Goal: Task Accomplishment & Management: Complete application form

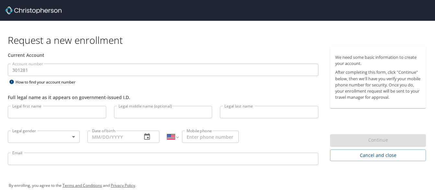
select select "US"
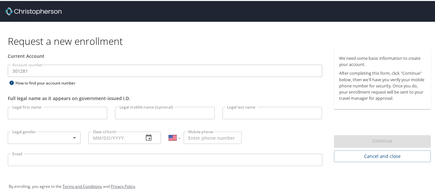
scroll to position [7, 0]
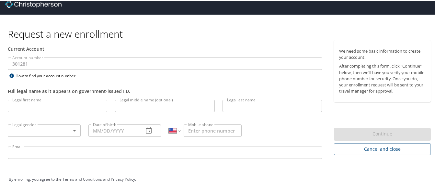
click at [22, 105] on input "Legal first name" at bounding box center [58, 105] width 100 height 12
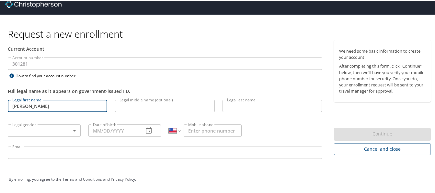
type input "[PERSON_NAME]"
click at [235, 108] on input "Legal last name" at bounding box center [273, 105] width 100 height 12
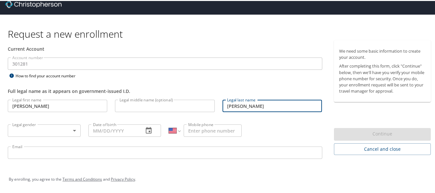
type input "[PERSON_NAME]"
click at [72, 129] on body "Request a new enrollment Current Account Account number 301281 Account number H…" at bounding box center [220, 89] width 440 height 193
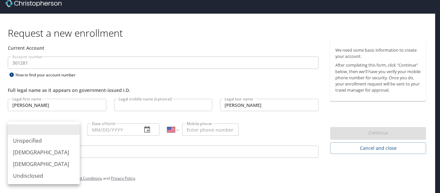
click at [23, 149] on li "[DEMOGRAPHIC_DATA]" at bounding box center [44, 152] width 72 height 12
type input "[DEMOGRAPHIC_DATA]"
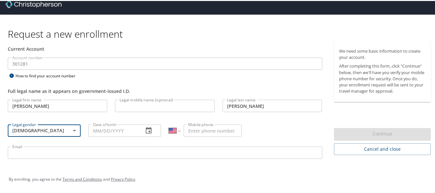
click at [126, 132] on input "Date of birth" at bounding box center [113, 129] width 50 height 12
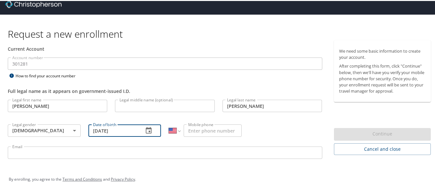
type input "[DATE]"
click at [191, 128] on input "Mobile phone" at bounding box center [213, 129] width 58 height 12
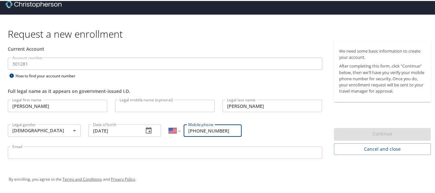
type input "[PHONE_NUMBER]"
click at [63, 153] on input "Email" at bounding box center [165, 151] width 315 height 12
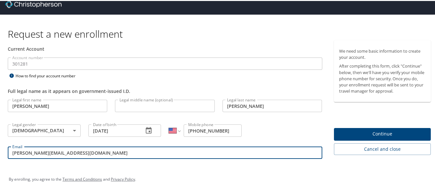
click at [368, 131] on span "Continue" at bounding box center [382, 133] width 87 height 8
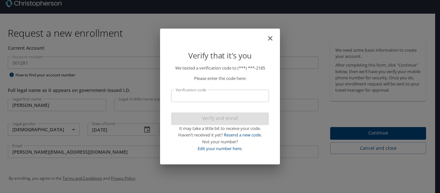
click at [188, 97] on input "Verification code" at bounding box center [220, 95] width 98 height 12
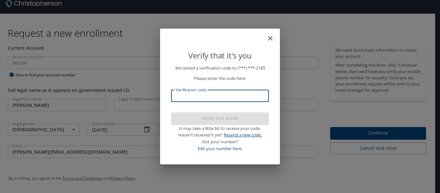
click at [243, 133] on link "Resend a new code." at bounding box center [243, 135] width 38 height 6
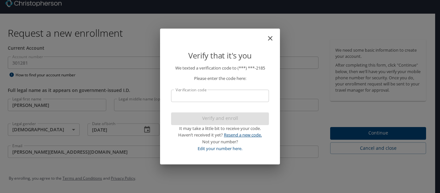
click at [233, 132] on link "Resend a new code." at bounding box center [243, 135] width 38 height 6
click at [219, 146] on link "Edit your number here." at bounding box center [220, 148] width 45 height 6
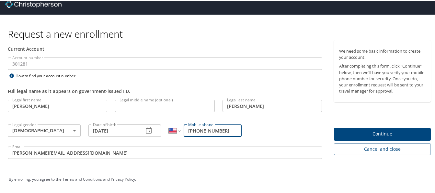
drag, startPoint x: 80, startPoint y: 152, endPoint x: 7, endPoint y: 150, distance: 73.3
click at [7, 150] on div "Email [PERSON_NAME][EMAIL_ADDRESS][DOMAIN_NAME] Email" at bounding box center [165, 152] width 323 height 22
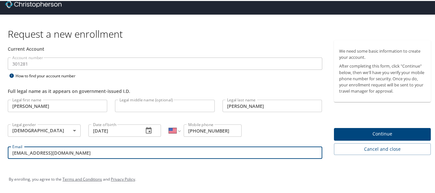
type input "[EMAIL_ADDRESS][DOMAIN_NAME]"
click at [378, 129] on span "Continue" at bounding box center [382, 133] width 87 height 8
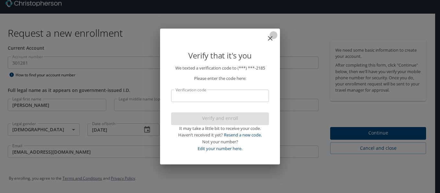
click at [270, 37] on icon "close" at bounding box center [270, 38] width 8 height 8
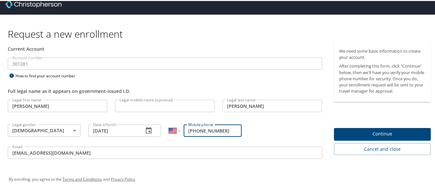
scroll to position [0, 0]
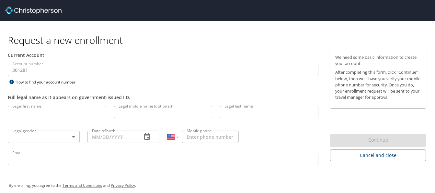
select select "US"
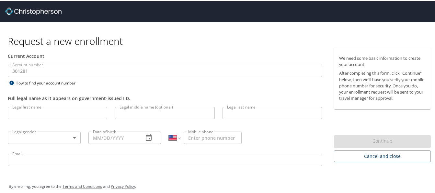
click at [36, 112] on input "Legal first name" at bounding box center [58, 112] width 100 height 12
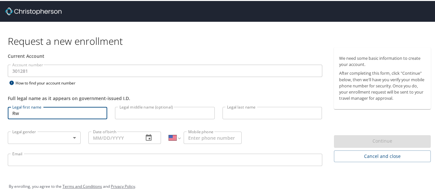
type input "R"
type input "e"
type input "Recie"
click at [232, 112] on input "Legal last name" at bounding box center [273, 112] width 100 height 12
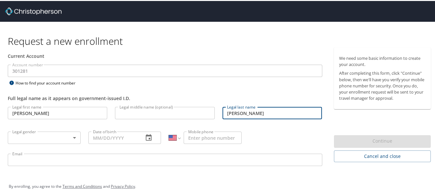
type input "Medlock"
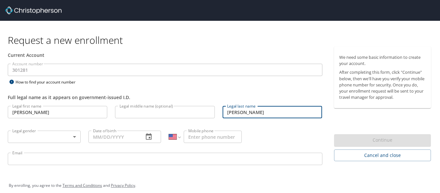
click at [71, 136] on body "Request a new enrollment Current Account Account number 301281 Account number H…" at bounding box center [220, 96] width 440 height 193
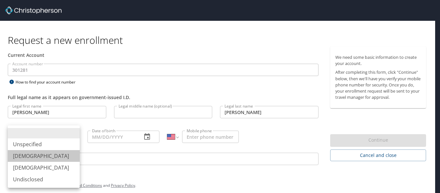
click at [21, 155] on li "[DEMOGRAPHIC_DATA]" at bounding box center [44, 156] width 72 height 12
type input "[DEMOGRAPHIC_DATA]"
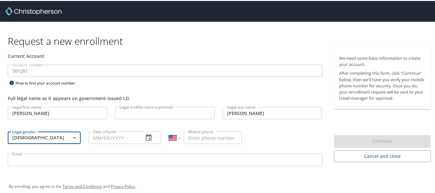
click at [102, 139] on input "Date of birth" at bounding box center [113, 136] width 50 height 12
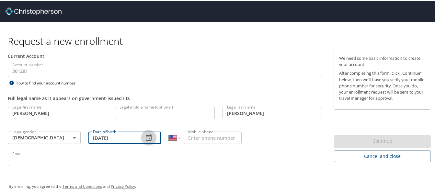
click at [146, 134] on icon "button" at bounding box center [149, 136] width 6 height 6
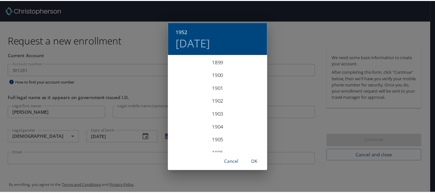
scroll to position [648, 0]
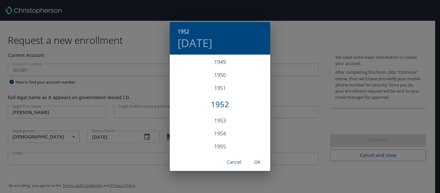
click at [214, 103] on div "1952" at bounding box center [220, 104] width 100 height 13
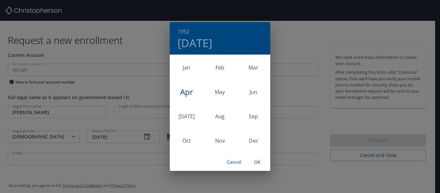
click at [183, 89] on div "Apr" at bounding box center [186, 92] width 33 height 24
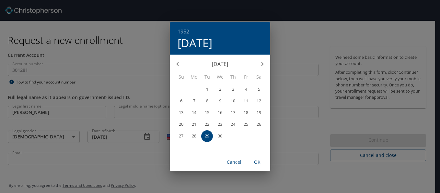
click at [316, 36] on div "1952 Tue, Apr 29 April 1952 Su Mo Tu We Th Fr Sa 30 31 1 2 3 4 5 6 7 8 9 10 11 …" at bounding box center [220, 96] width 440 height 193
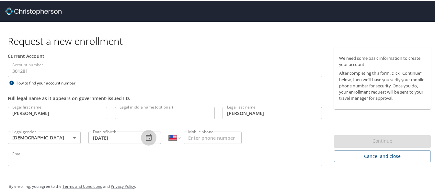
click at [103, 135] on input "04/29/1952" at bounding box center [113, 136] width 50 height 12
click at [104, 136] on input "04/29/1952" at bounding box center [113, 136] width 50 height 12
type input "[DATE]"
click at [193, 138] on input "Mobile phone" at bounding box center [213, 136] width 58 height 12
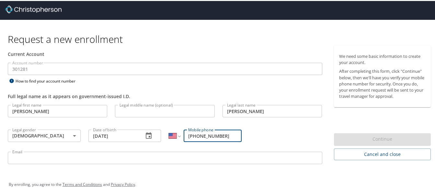
scroll to position [7, 0]
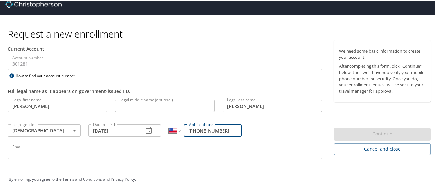
type input "[PHONE_NUMBER]"
click at [33, 152] on input "Email" at bounding box center [165, 151] width 315 height 12
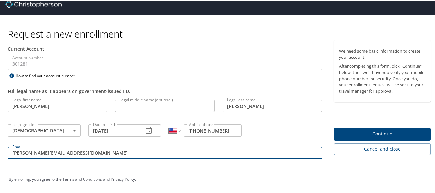
type input "[PERSON_NAME][EMAIL_ADDRESS][DOMAIN_NAME]"
click at [182, 163] on div "Email [PERSON_NAME][EMAIL_ADDRESS][DOMAIN_NAME] Email" at bounding box center [165, 152] width 323 height 22
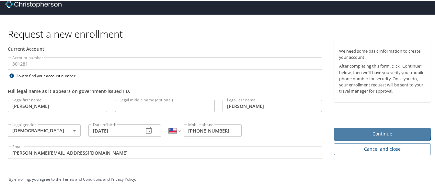
click at [368, 129] on span "Continue" at bounding box center [382, 133] width 87 height 8
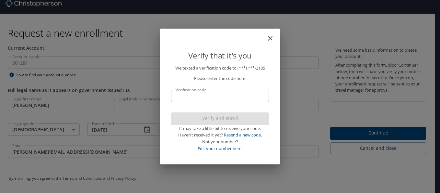
click at [242, 133] on link "Resend a new code." at bounding box center [243, 135] width 38 height 6
click at [270, 38] on icon "close" at bounding box center [270, 38] width 5 height 5
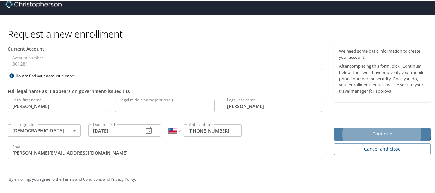
click at [377, 130] on span "Continue" at bounding box center [382, 133] width 87 height 8
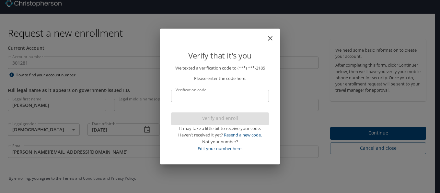
click at [235, 134] on link "Resend a new code." at bounding box center [243, 135] width 38 height 6
click at [269, 38] on icon "close" at bounding box center [270, 38] width 8 height 8
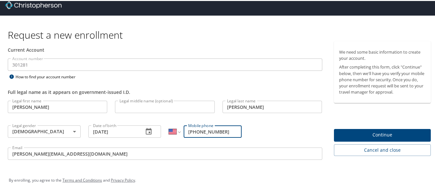
scroll to position [0, 0]
